Goal: Information Seeking & Learning: Learn about a topic

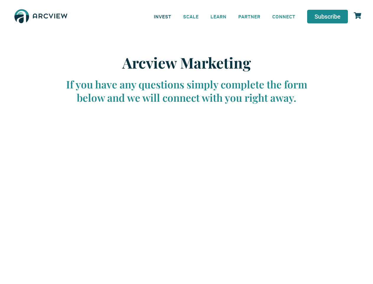
click at [163, 16] on link "INVEST" at bounding box center [162, 16] width 29 height 13
click at [191, 16] on link "SCALE" at bounding box center [190, 16] width 27 height 13
click at [219, 16] on link "LEARN" at bounding box center [219, 16] width 28 height 13
click at [284, 16] on link "CONNECT" at bounding box center [284, 16] width 35 height 13
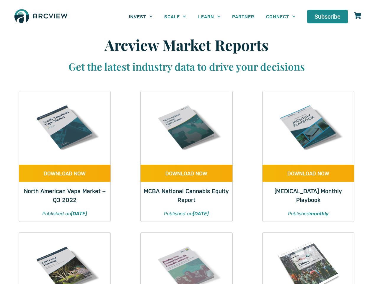
click at [141, 16] on link "INVEST" at bounding box center [140, 16] width 35 height 13
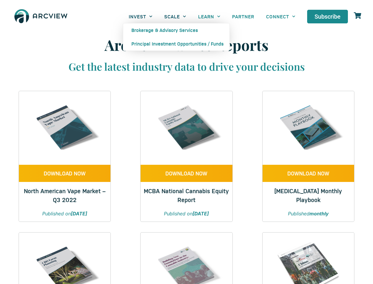
click at [175, 16] on link "SCALE" at bounding box center [175, 16] width 34 height 13
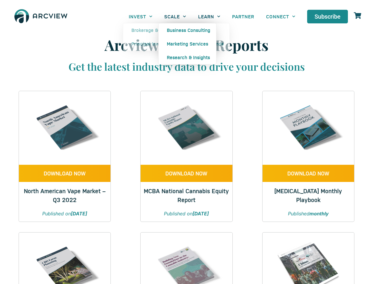
click at [209, 16] on link "LEARN" at bounding box center [209, 16] width 34 height 13
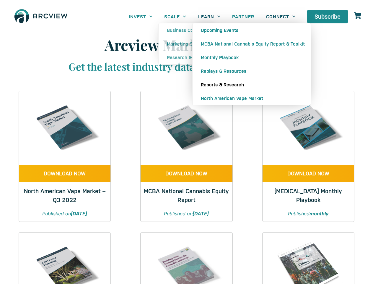
click at [281, 16] on link "CONNECT" at bounding box center [280, 16] width 41 height 13
